Goal: Find specific page/section: Find specific page/section

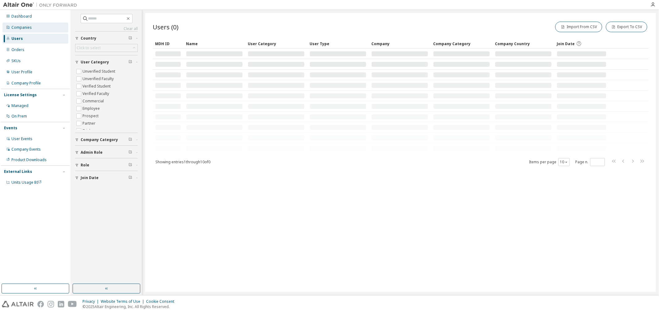
click at [29, 28] on div "Companies" at bounding box center [21, 27] width 20 height 5
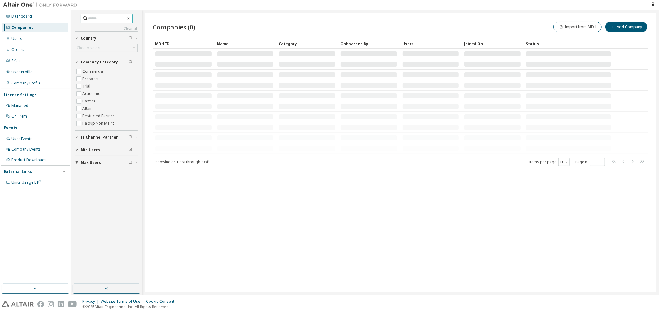
click at [102, 17] on input "text" at bounding box center [106, 18] width 37 height 6
type input "*******"
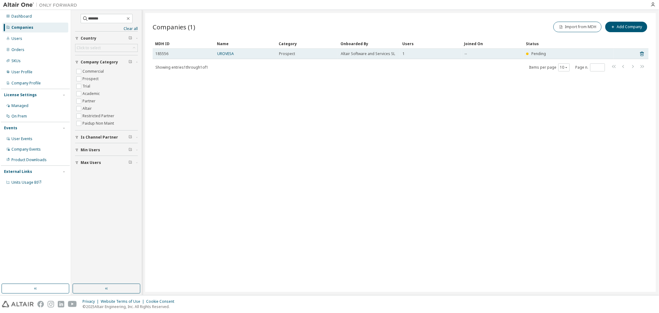
click at [238, 56] on td "UROVESA" at bounding box center [245, 53] width 62 height 10
click at [224, 54] on link "UROVESA" at bounding box center [225, 53] width 17 height 5
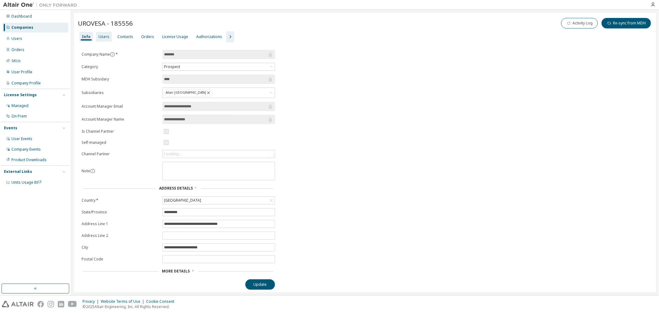
click at [103, 38] on div "Users" at bounding box center [104, 36] width 11 height 5
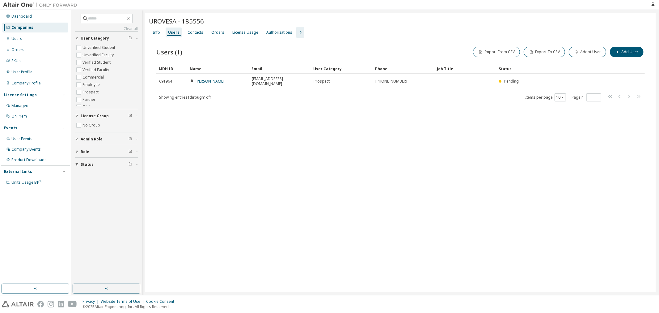
click at [401, 200] on div "UROVESA - 185556 Clear Load Save Save As Field Operator Value Select filter Sel…" at bounding box center [400, 152] width 510 height 279
click at [131, 17] on icon "button" at bounding box center [128, 18] width 5 height 5
click at [288, 205] on div "UROVESA - 185556 Clear Load Save Save As Field Operator Value Select filter Sel…" at bounding box center [400, 152] width 510 height 279
click at [131, 19] on icon "button" at bounding box center [128, 18] width 5 height 5
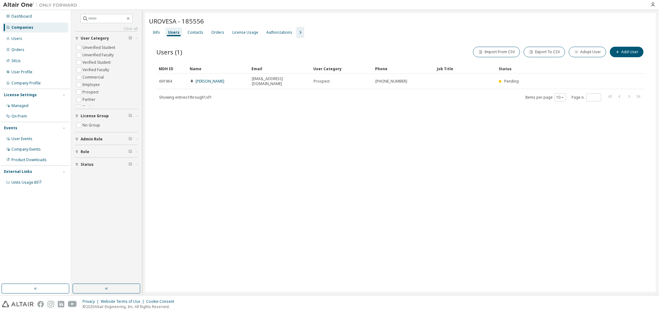
click at [203, 193] on div "UROVESA - 185556 Clear Load Save Save As Field Operator Value Select filter Sel…" at bounding box center [400, 152] width 510 height 279
click at [112, 288] on button "button" at bounding box center [107, 288] width 68 height 10
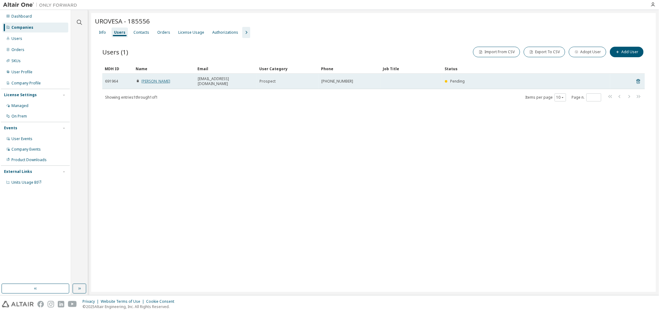
click at [154, 79] on link "Ángel Mouriz" at bounding box center [155, 80] width 29 height 5
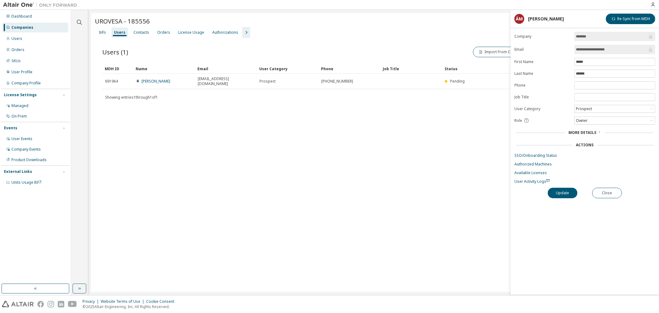
click at [454, 151] on div "UROVESA - 185556 Clear Load Save Save As Field Operator Value Select filter Sel…" at bounding box center [373, 152] width 565 height 279
click at [146, 32] on div "Contacts" at bounding box center [141, 32] width 16 height 5
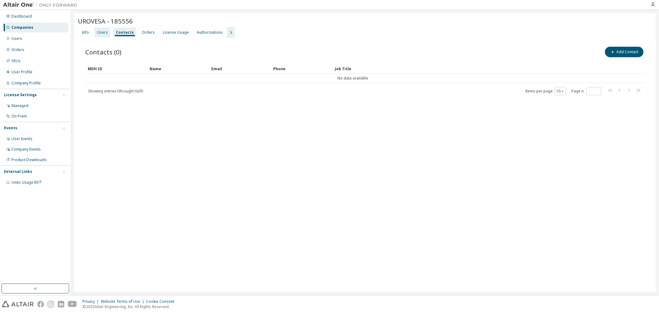
click at [103, 32] on div "Users" at bounding box center [102, 32] width 11 height 5
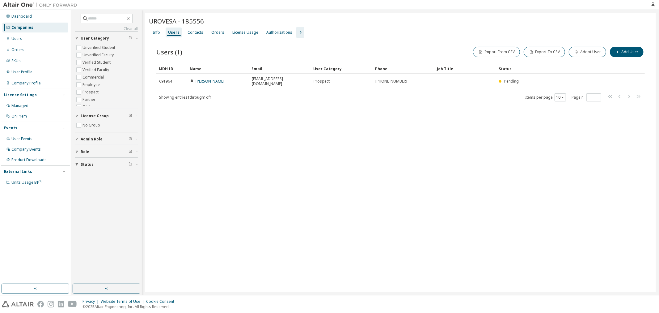
click at [350, 190] on div "UROVESA - 185556 Clear Load Save Save As Field Operator Value Select filter Sel…" at bounding box center [400, 152] width 510 height 279
click at [369, 156] on div "UROVESA - 185556 Clear Load Save Save As Field Operator Value Select filter Sel…" at bounding box center [400, 152] width 510 height 279
